Goal: Transaction & Acquisition: Purchase product/service

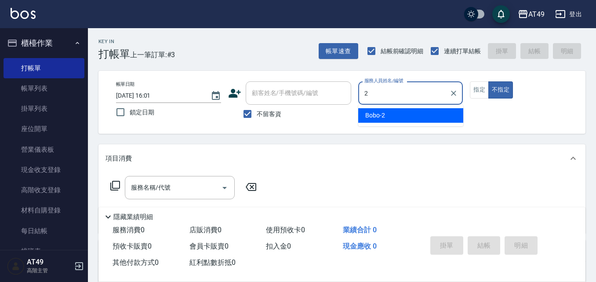
type input "2"
type button "false"
type input "Bobo-2"
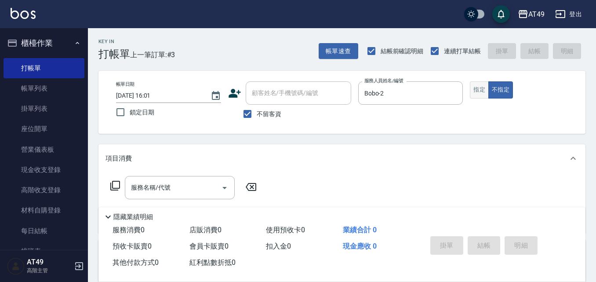
click at [481, 89] on button "指定" at bounding box center [479, 89] width 19 height 17
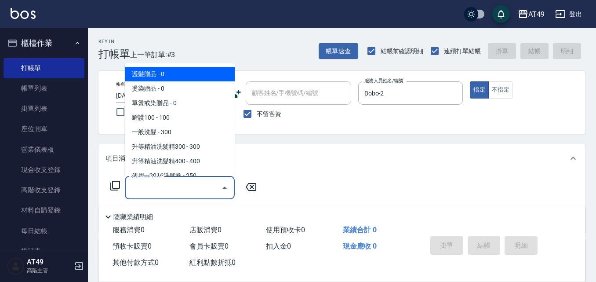
click at [162, 195] on input "服務名稱/代號" at bounding box center [173, 187] width 89 height 15
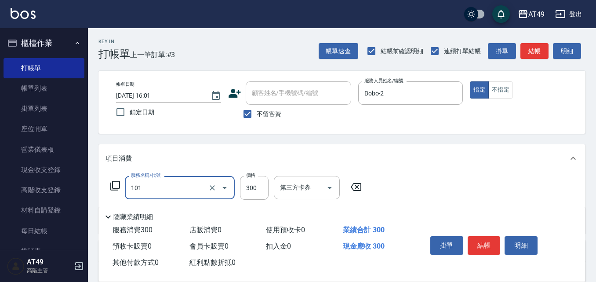
type input "一般洗髮(101)"
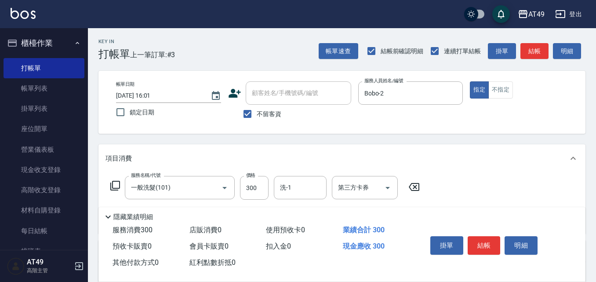
click at [417, 185] on icon at bounding box center [414, 187] width 22 height 11
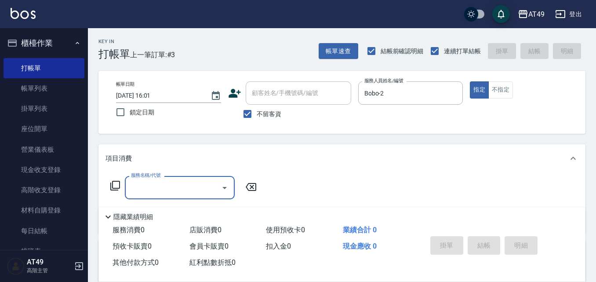
click at [258, 109] on span "不留客資" at bounding box center [269, 113] width 25 height 9
click at [257, 109] on input "不留客資" at bounding box center [247, 114] width 18 height 18
checkbox input "false"
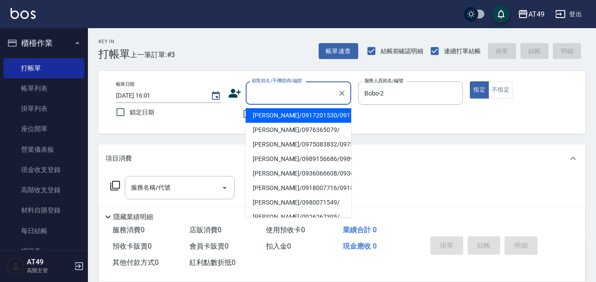
click at [284, 92] on div "顧客姓名/手機號碼/編號 顧客姓名/手機號碼/編號" at bounding box center [299, 92] width 106 height 23
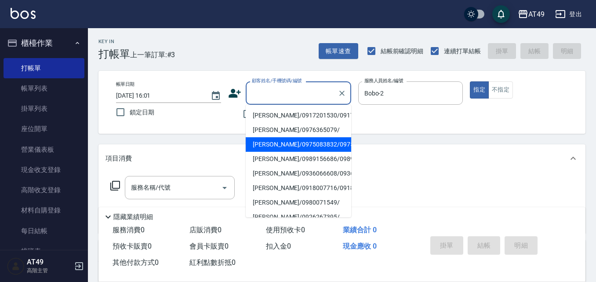
click at [268, 152] on li "[PERSON_NAME]/0975083832/0975083832" at bounding box center [299, 144] width 106 height 15
type input "[PERSON_NAME]/0975083832/0975083832"
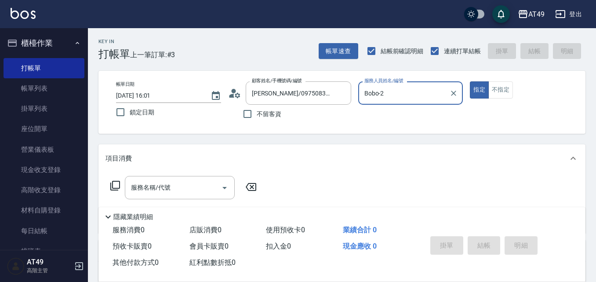
scroll to position [132, 0]
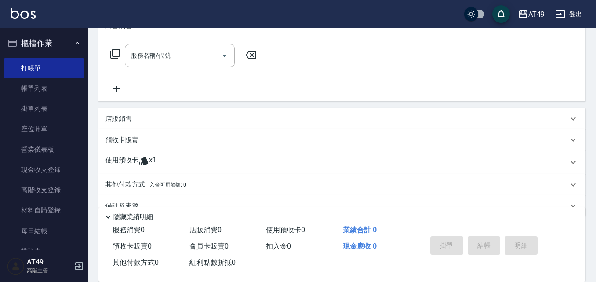
click at [126, 156] on p "使用預收卡" at bounding box center [122, 162] width 33 height 13
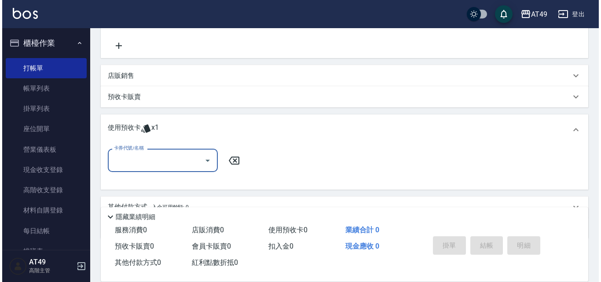
scroll to position [216, 0]
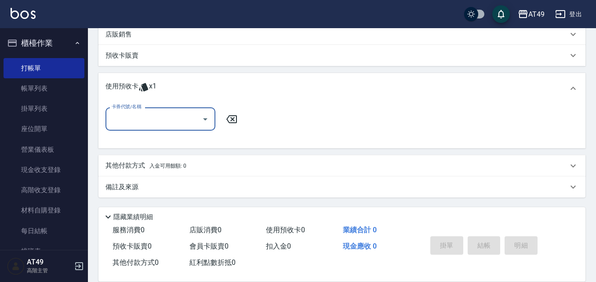
click at [147, 130] on div "卡券代號/名稱" at bounding box center [161, 118] width 110 height 23
click at [189, 139] on div "賣洗卷300 剩餘1張" at bounding box center [161, 141] width 110 height 15
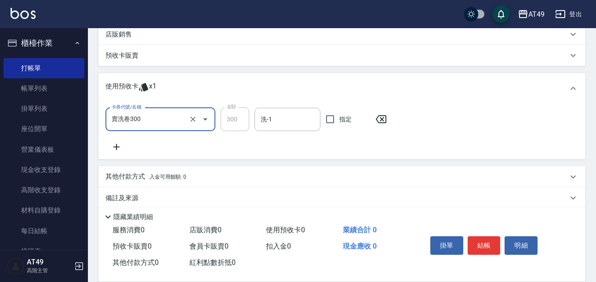
type input "賣洗卷300"
click at [259, 123] on input "洗-1" at bounding box center [288, 119] width 58 height 15
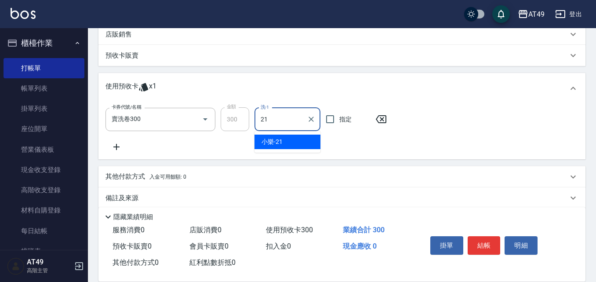
type input "小樂-21"
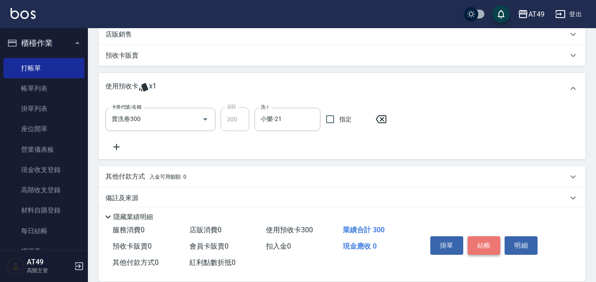
click at [487, 237] on button "結帳" at bounding box center [484, 245] width 33 height 18
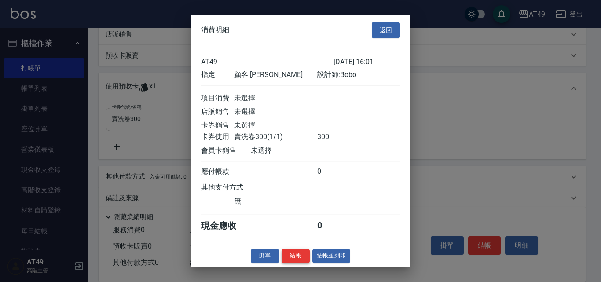
click at [295, 262] on button "結帳" at bounding box center [295, 256] width 28 height 14
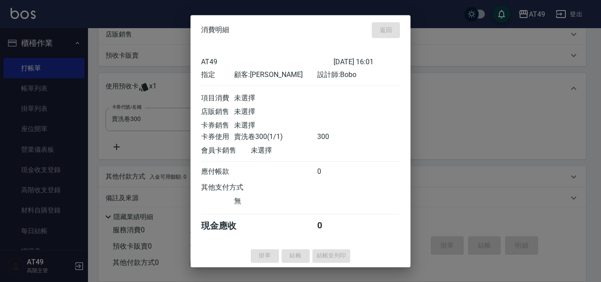
type input "[DATE] 19:34"
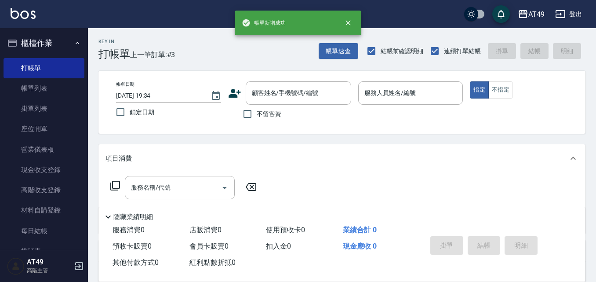
scroll to position [0, 0]
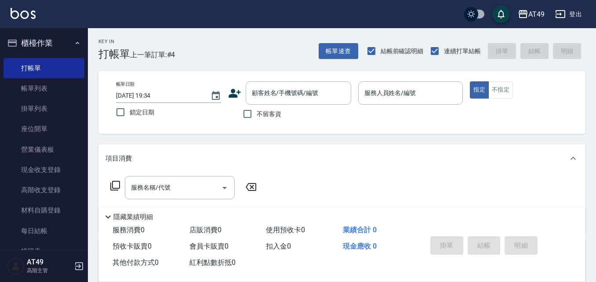
click at [277, 110] on span "不留客資" at bounding box center [269, 113] width 25 height 9
click at [257, 110] on input "不留客資" at bounding box center [247, 114] width 18 height 18
checkbox input "true"
click at [345, 54] on button "帳單速查" at bounding box center [339, 51] width 40 height 16
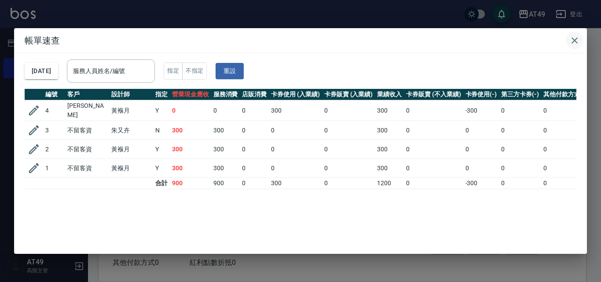
click at [574, 39] on icon "button" at bounding box center [574, 40] width 11 height 11
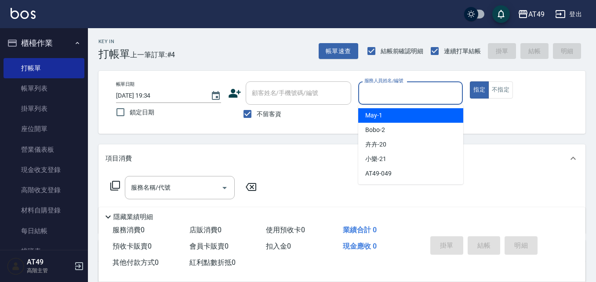
click at [382, 96] on input "服務人員姓名/編號" at bounding box center [410, 92] width 97 height 15
type input "Bobo-2"
type button "true"
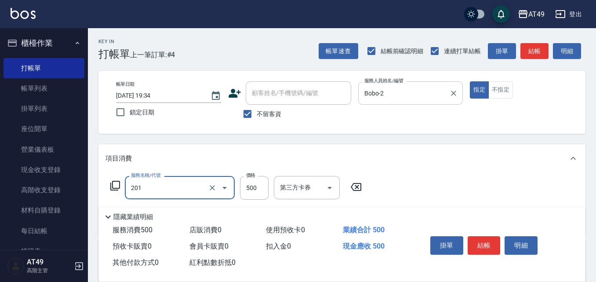
type input "精緻剪髮(201)"
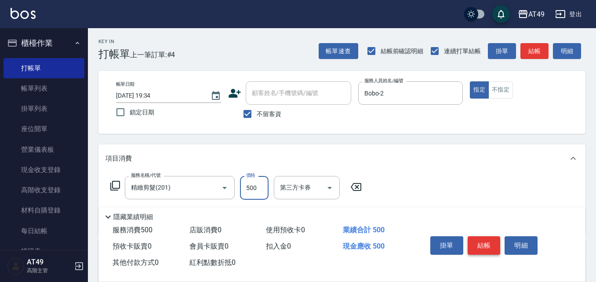
click at [484, 240] on button "結帳" at bounding box center [484, 245] width 33 height 18
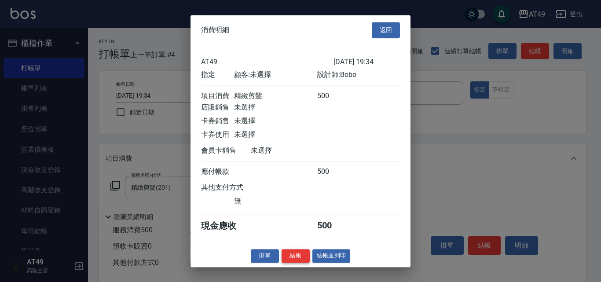
click at [302, 260] on button "結帳" at bounding box center [295, 256] width 28 height 14
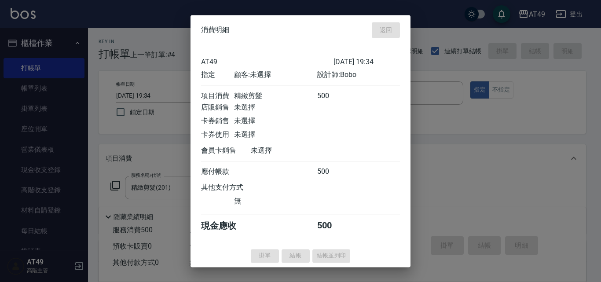
type input "[DATE] 19:35"
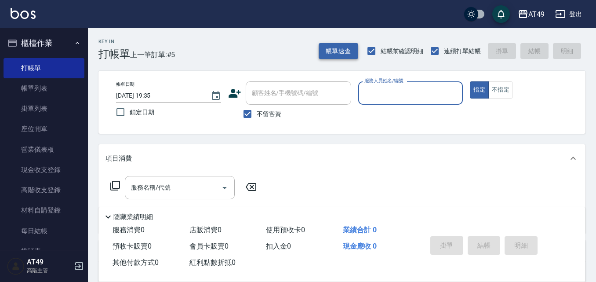
click at [344, 50] on button "帳單速查" at bounding box center [339, 51] width 40 height 16
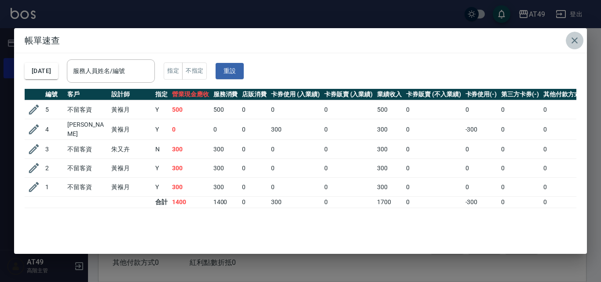
click at [574, 39] on icon "button" at bounding box center [574, 40] width 11 height 11
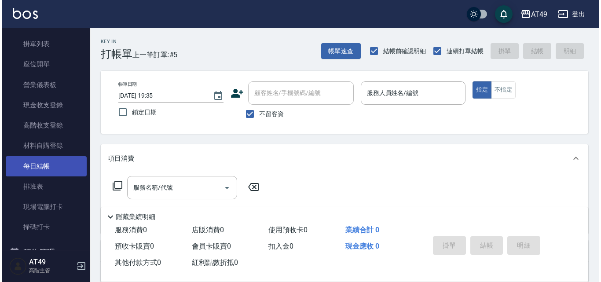
scroll to position [132, 0]
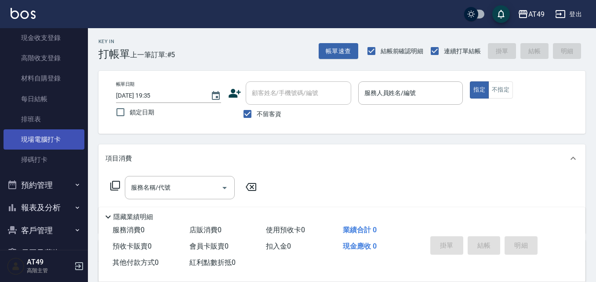
click at [40, 140] on link "現場電腦打卡" at bounding box center [44, 139] width 81 height 20
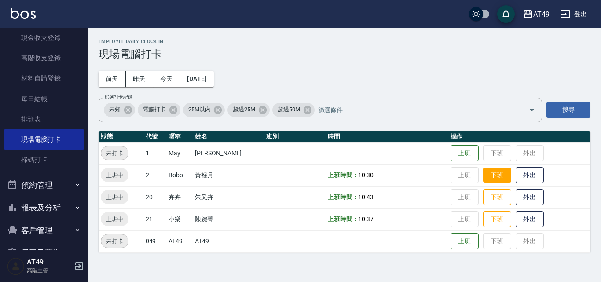
click at [483, 170] on button "下班" at bounding box center [497, 175] width 28 height 15
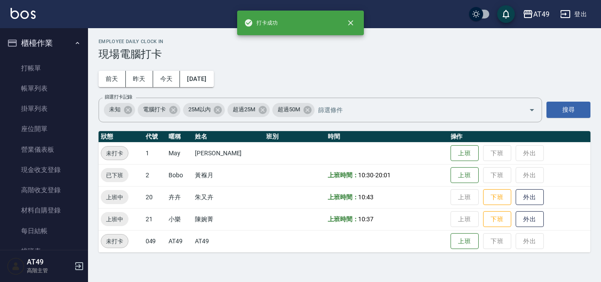
drag, startPoint x: 33, startPoint y: 69, endPoint x: 82, endPoint y: 91, distance: 53.5
click at [34, 69] on link "打帳單" at bounding box center [44, 68] width 81 height 20
